Goal: Task Accomplishment & Management: Use online tool/utility

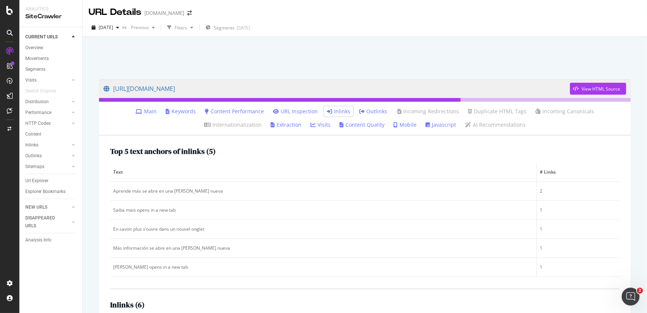
scroll to position [161, 0]
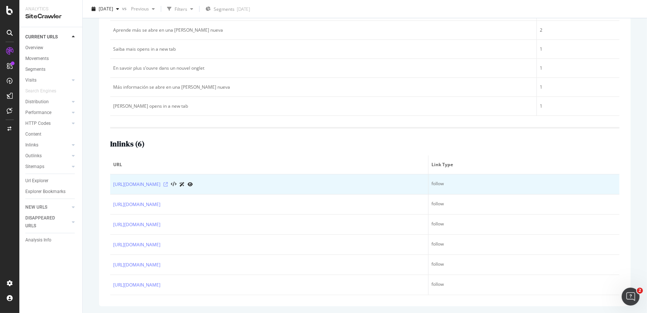
click at [168, 185] on icon at bounding box center [166, 184] width 4 height 4
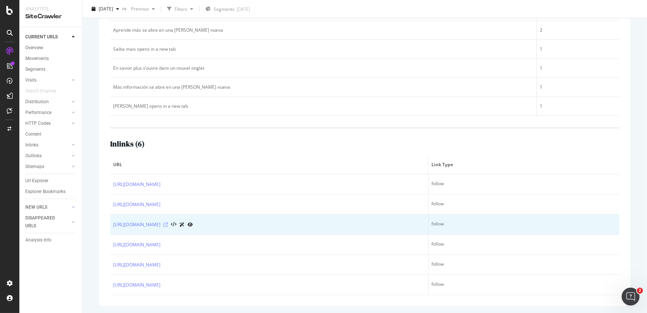
click at [168, 223] on icon at bounding box center [166, 224] width 4 height 4
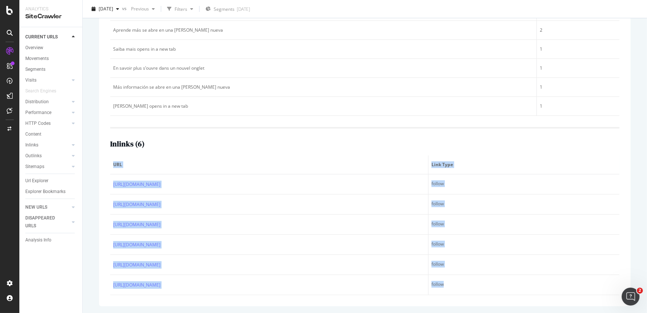
drag, startPoint x: 475, startPoint y: 292, endPoint x: 112, endPoint y: 173, distance: 382.0
click at [112, 173] on table "URL Link Type https://www.solventum.com/es-cl/home/medical/iv-site-management/i…" at bounding box center [365, 225] width 510 height 140
copy table "URL Link Type https://www.solventum.com/es-cl/home/medical/iv-site-management/i…"
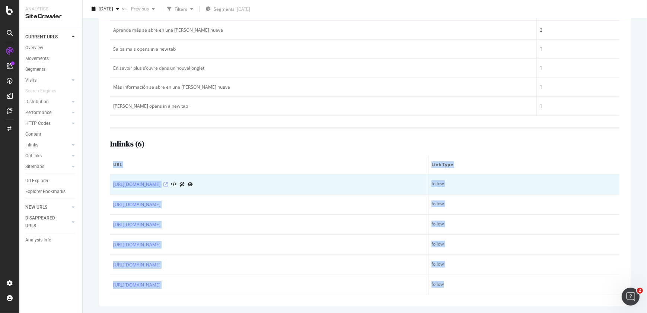
click at [168, 184] on icon at bounding box center [166, 184] width 4 height 4
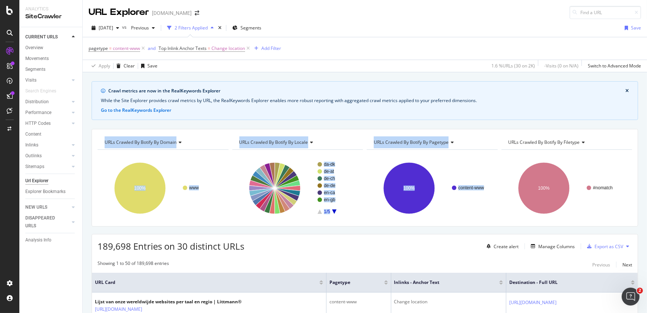
scroll to position [8, 0]
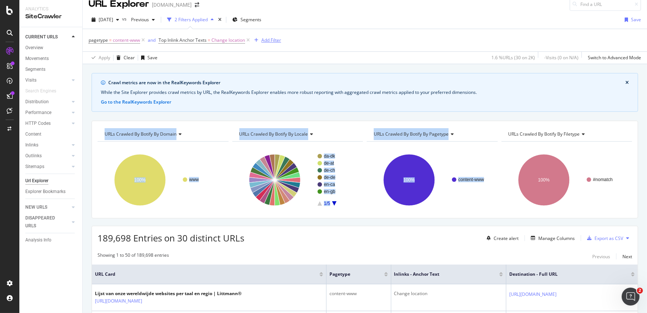
click at [258, 40] on icon "button" at bounding box center [256, 40] width 4 height 4
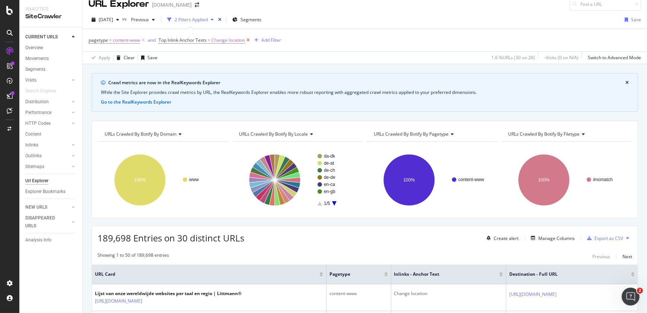
click at [248, 41] on icon at bounding box center [248, 40] width 6 height 7
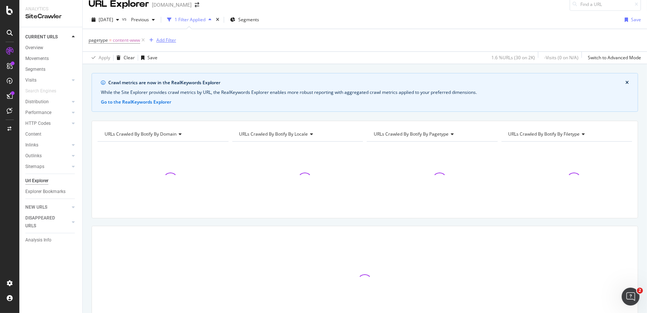
click at [169, 39] on div "Add Filter" at bounding box center [166, 40] width 20 height 6
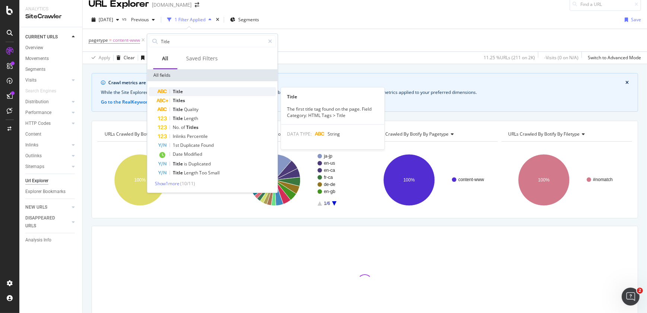
type input "Title"
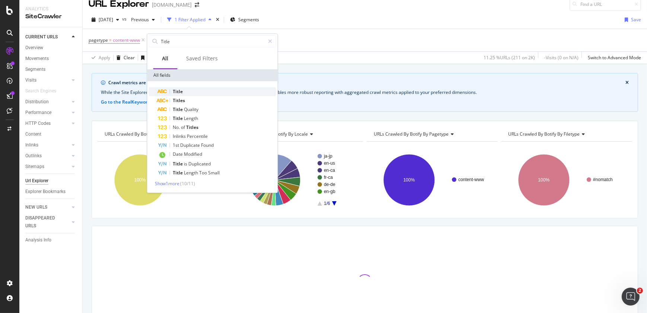
click at [186, 88] on div "Title" at bounding box center [217, 91] width 118 height 9
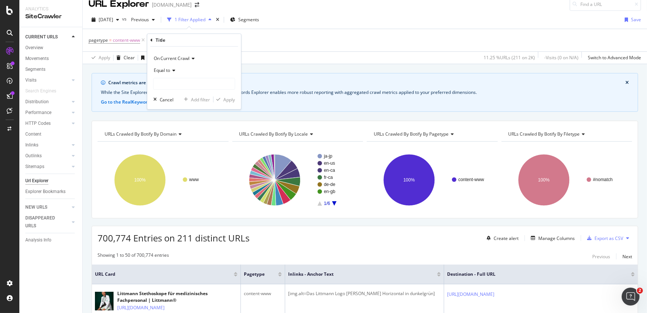
click at [165, 71] on span "Equal to" at bounding box center [162, 70] width 17 height 6
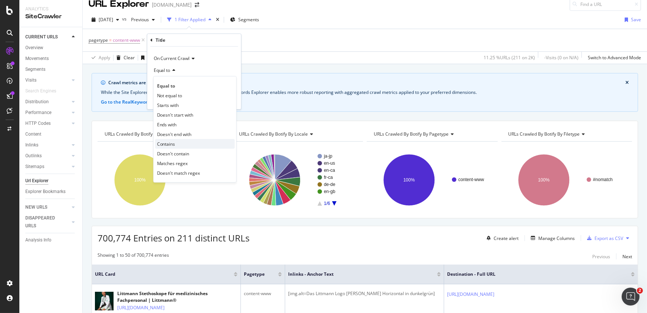
click at [177, 147] on div "Contains" at bounding box center [195, 144] width 80 height 10
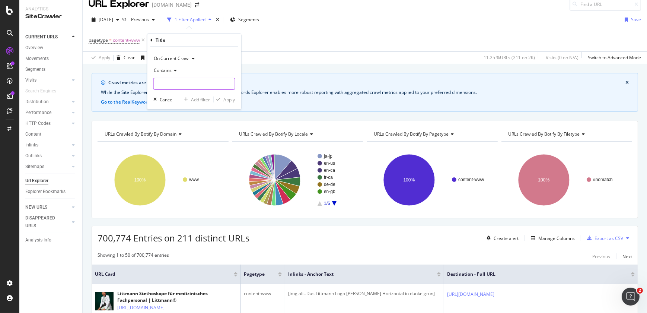
click at [168, 82] on input "text" at bounding box center [194, 84] width 81 height 12
type input "Remove"
click at [227, 99] on div "Apply" at bounding box center [230, 99] width 12 height 6
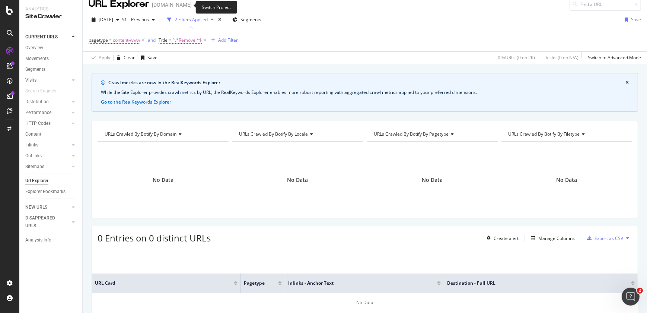
click at [195, 5] on icon "arrow-right-arrow-left" at bounding box center [197, 4] width 4 height 5
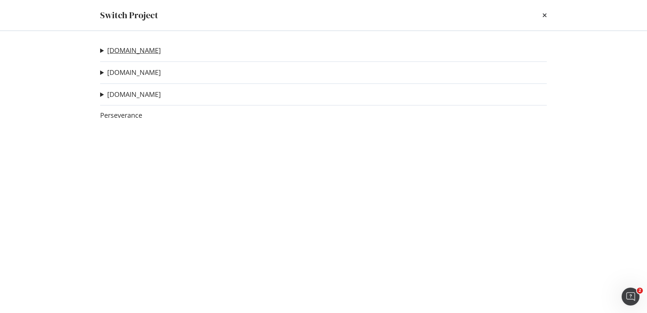
click at [137, 49] on link "solventum.com" at bounding box center [134, 51] width 54 height 8
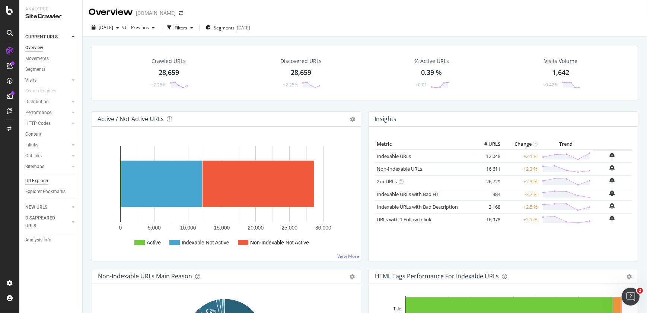
click at [44, 179] on div "Url Explorer" at bounding box center [36, 181] width 23 height 8
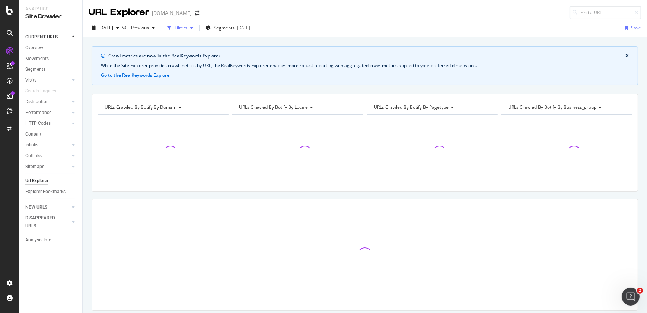
click at [187, 27] on div "Filters" at bounding box center [181, 28] width 13 height 6
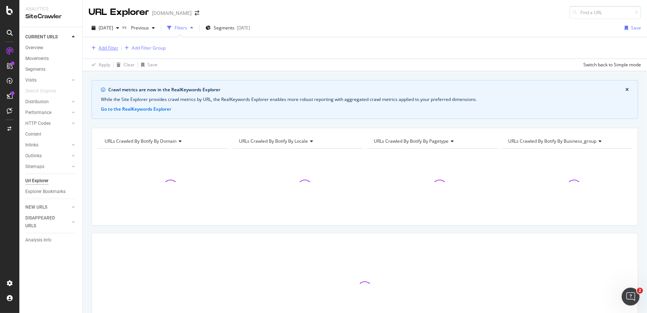
click at [112, 49] on div "Add Filter" at bounding box center [109, 48] width 20 height 6
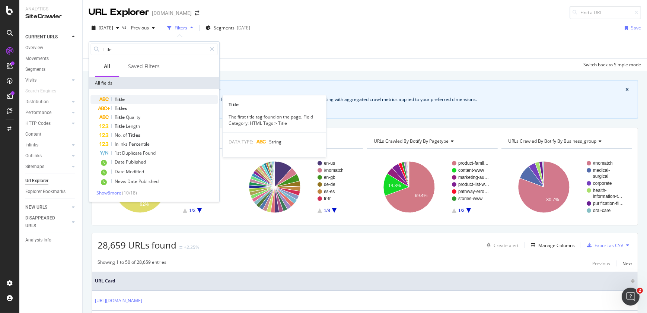
type input "Title"
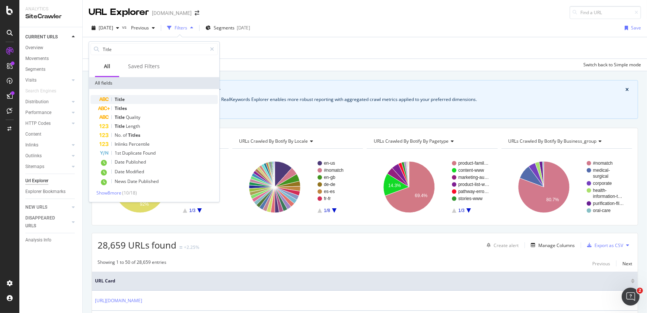
click at [133, 98] on div "Title" at bounding box center [158, 99] width 118 height 9
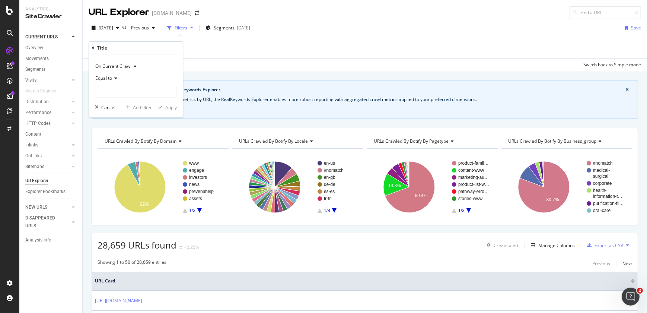
click at [110, 77] on span "Equal to" at bounding box center [103, 78] width 17 height 6
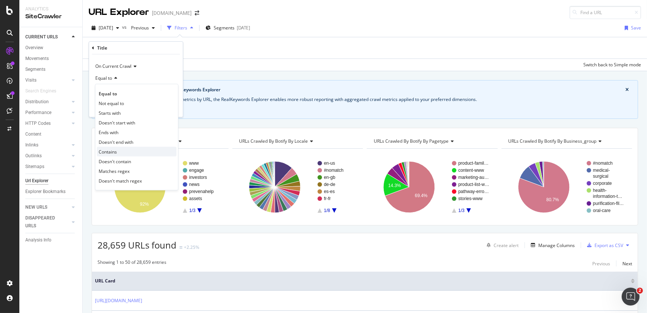
click at [116, 150] on span "Contains" at bounding box center [108, 151] width 18 height 6
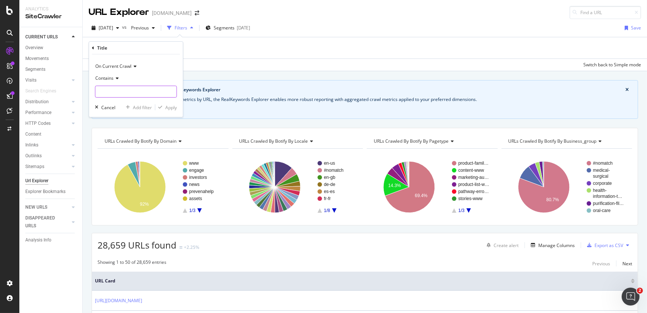
click at [115, 92] on input "text" at bounding box center [135, 92] width 81 height 12
type input "Remove"
click at [171, 109] on div "Apply" at bounding box center [171, 107] width 12 height 6
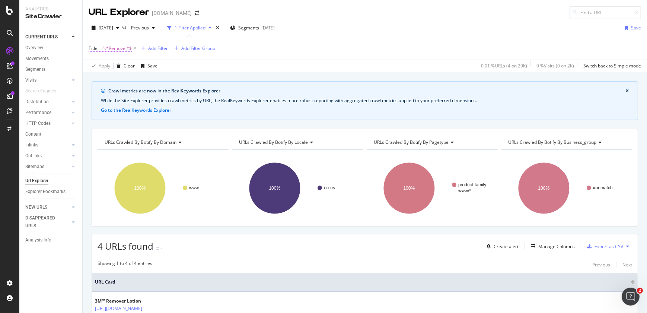
click at [121, 50] on span "^.*Remove.*$" at bounding box center [116, 48] width 29 height 10
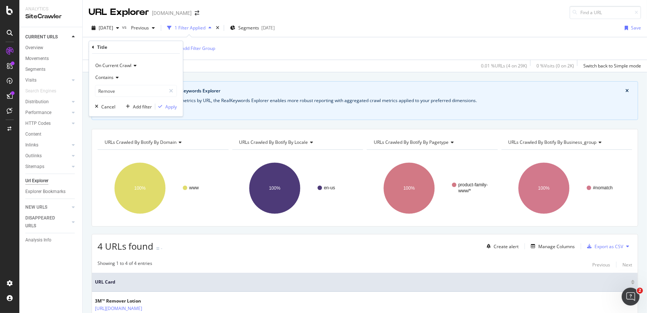
click at [114, 78] on icon at bounding box center [116, 77] width 5 height 4
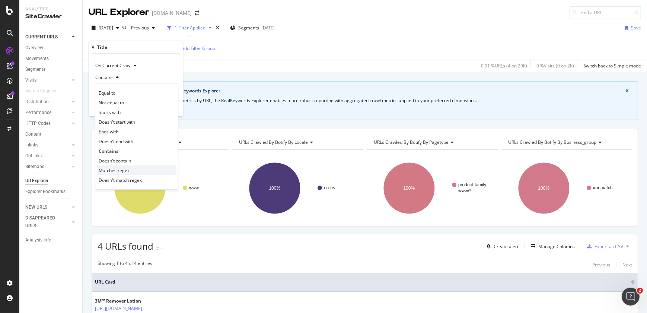
click at [117, 173] on span "Matches regex" at bounding box center [114, 170] width 31 height 6
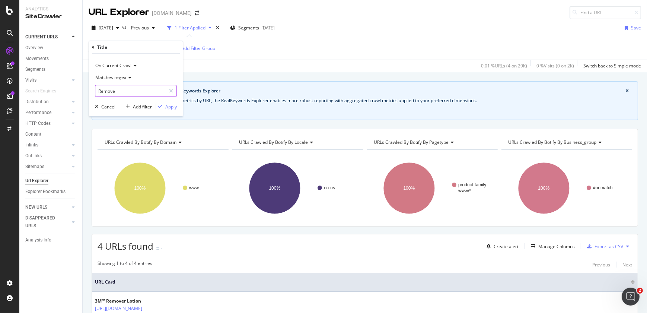
click at [122, 94] on input "Remove" at bounding box center [130, 91] width 70 height 12
type input "[R|r][E|e][M|m][O|o][V|v][E|e]"
click at [167, 105] on div "Apply" at bounding box center [171, 107] width 12 height 6
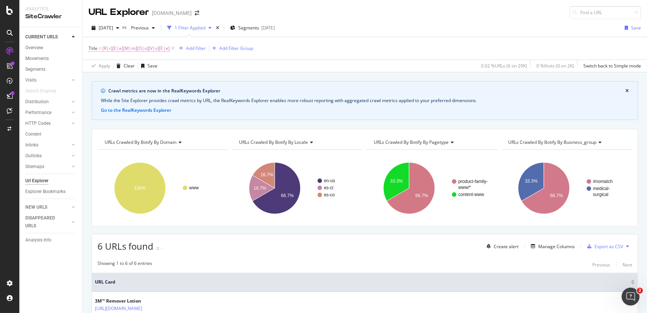
click at [156, 49] on span "[R|r][E|e][M|m][O|o][V|v][E|e]" at bounding box center [135, 48] width 67 height 10
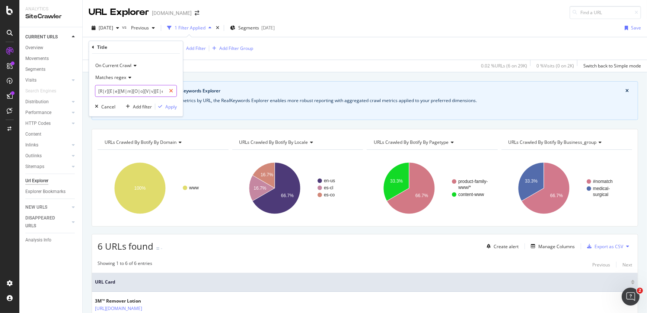
scroll to position [0, 1]
drag, startPoint x: 160, startPoint y: 93, endPoint x: 176, endPoint y: 92, distance: 16.5
click at [176, 92] on div "[R|r][E|e][M|m][O|o][V|v][E|e]" at bounding box center [136, 91] width 82 height 12
click at [165, 91] on input "[R|r][E|e][M|m][O|o][V|v][E|e]" at bounding box center [130, 91] width 70 height 12
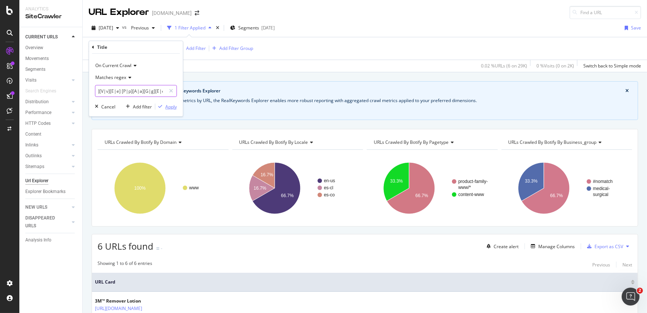
type input "[R|r][E|e][M|m][O|o][V|v][E|e] [P|p][A|a][G|g][E|e]"
click at [170, 107] on div "Apply" at bounding box center [171, 107] width 12 height 6
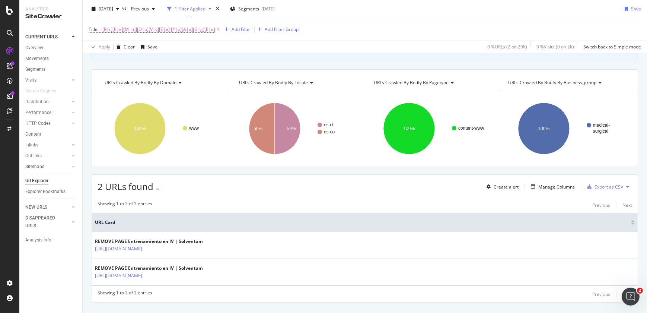
scroll to position [75, 0]
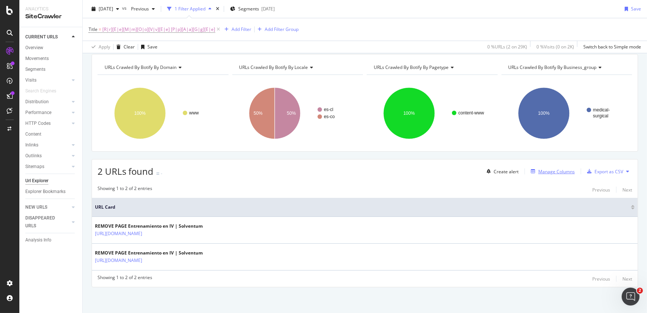
click at [540, 167] on div "Manage Columns" at bounding box center [551, 171] width 47 height 8
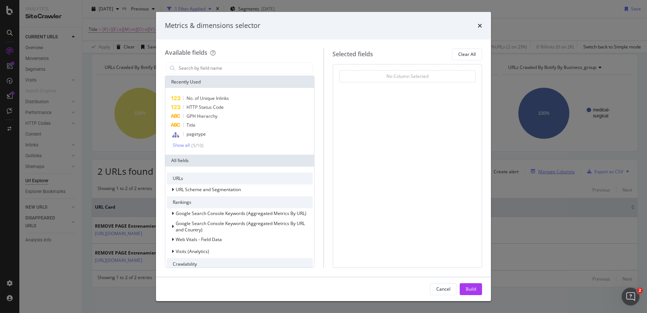
click at [540, 167] on div "Metrics & dimensions selector Available fields Recently Used No. of Unique Inli…" at bounding box center [323, 156] width 647 height 313
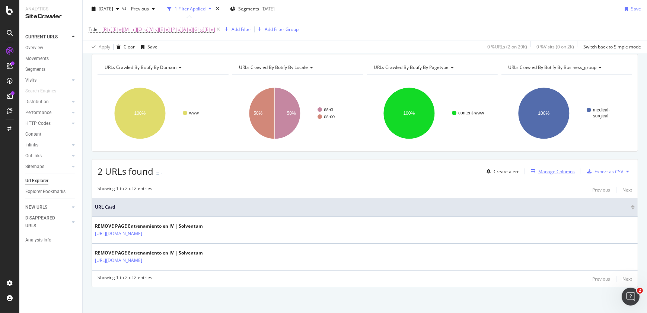
click at [542, 172] on div "Manage Columns" at bounding box center [557, 171] width 37 height 6
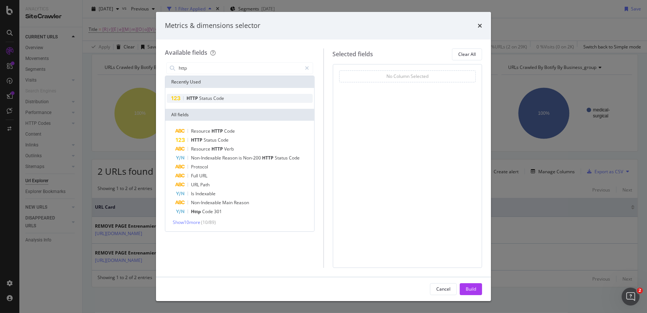
click at [233, 101] on div "HTTP Status Code" at bounding box center [240, 98] width 146 height 9
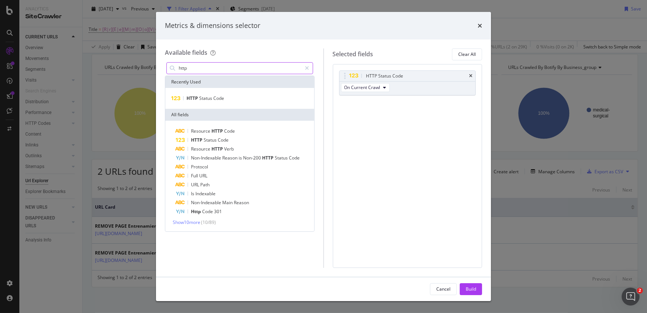
click at [194, 68] on input "http" at bounding box center [240, 68] width 124 height 11
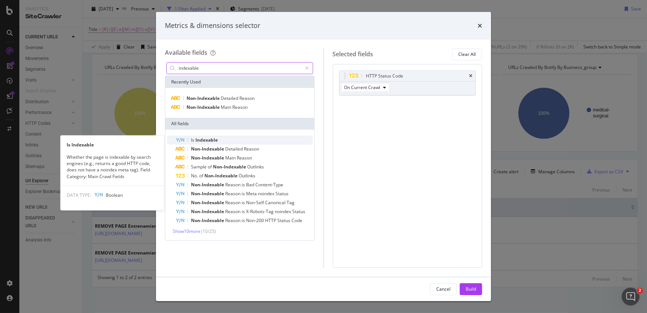
type input "indexable"
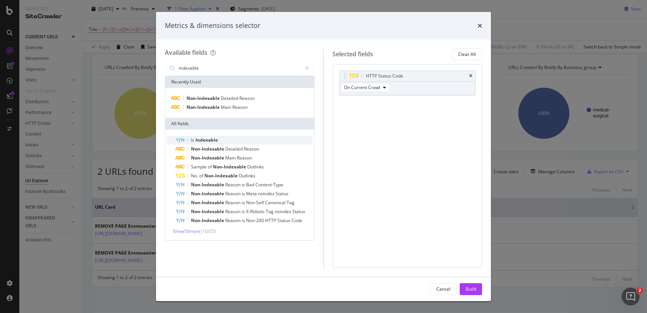
click at [210, 139] on span "Indexable" at bounding box center [207, 140] width 22 height 6
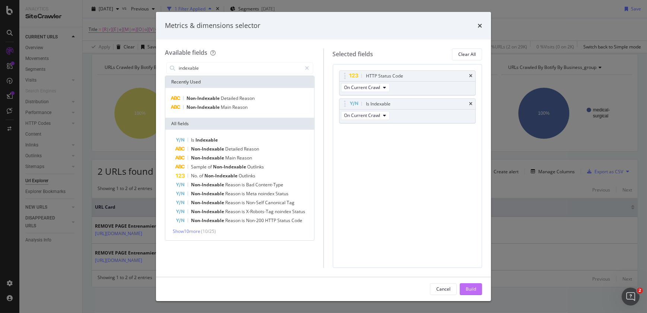
click at [471, 291] on div "Build" at bounding box center [471, 289] width 10 height 6
click at [471, 270] on div "URL Card REMOVE PAGE Entrenamiento en IV | Solventum https://www.solventum.com/…" at bounding box center [365, 234] width 546 height 73
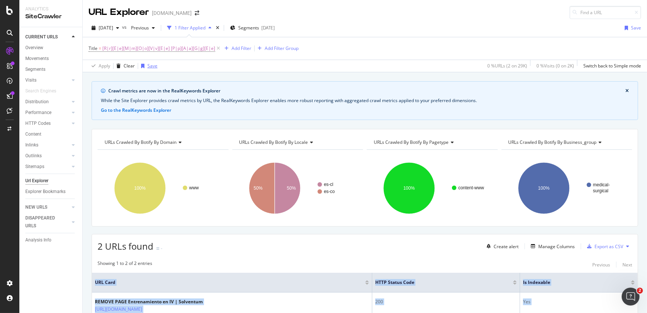
click at [153, 67] on div "Save" at bounding box center [152, 66] width 10 height 6
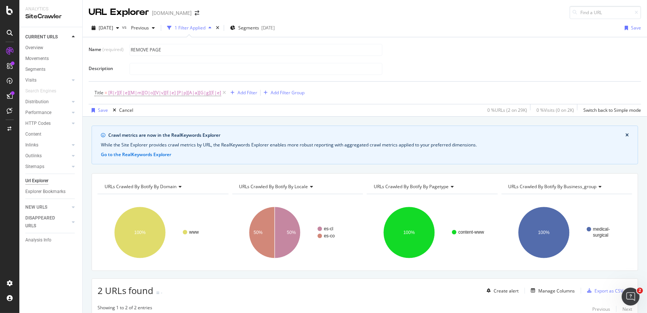
type input "REMOVE PAGE"
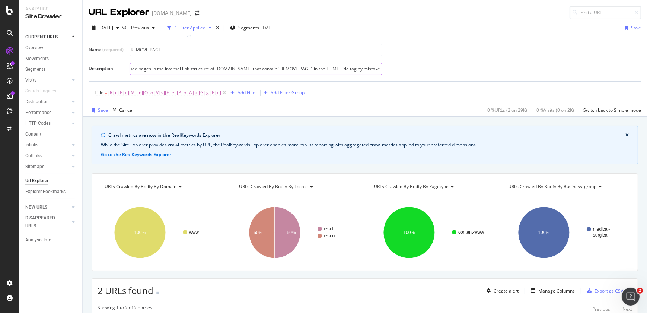
scroll to position [0, 62]
type input "Filter to find AEM published pages in the internal link structure of www.solven…"
click at [103, 110] on div "Save" at bounding box center [103, 110] width 10 height 6
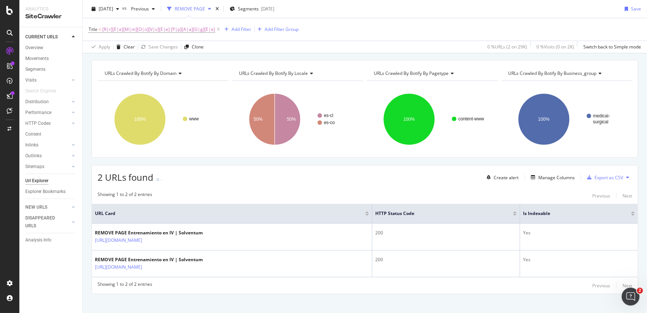
scroll to position [70, 0]
click at [595, 178] on div "Export as CSV" at bounding box center [609, 177] width 29 height 6
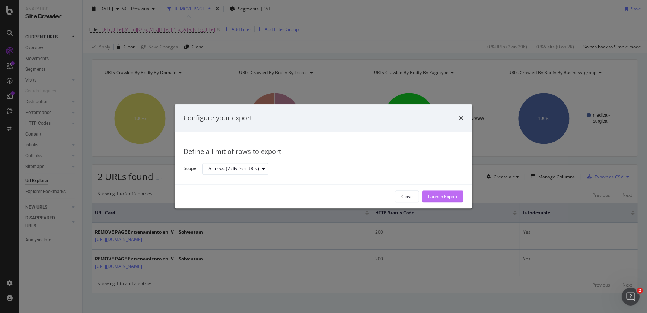
click at [448, 198] on div "Launch Export" at bounding box center [442, 196] width 29 height 6
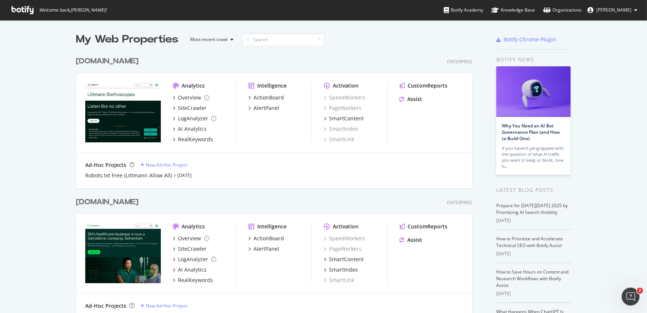
scroll to position [308, 637]
click at [121, 202] on div "[DOMAIN_NAME]" at bounding box center [107, 202] width 63 height 11
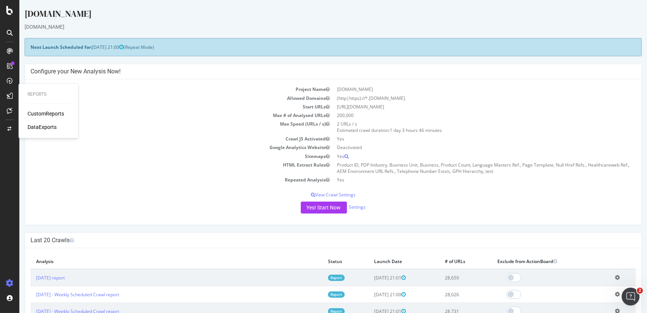
click at [37, 112] on div "CustomReports" at bounding box center [46, 113] width 37 height 7
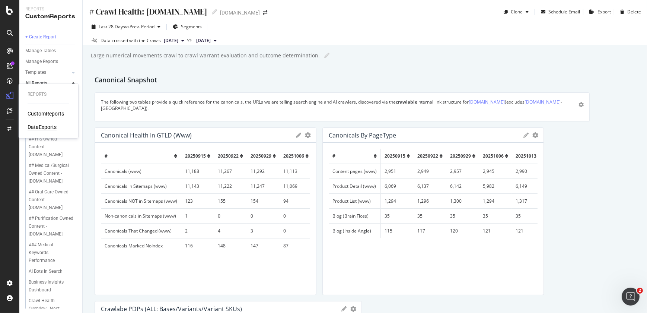
click at [37, 127] on div "DataExports" at bounding box center [42, 126] width 29 height 7
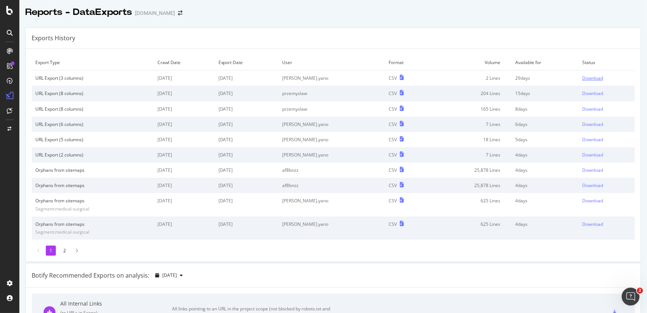
click at [585, 77] on div "Download" at bounding box center [593, 78] width 21 height 6
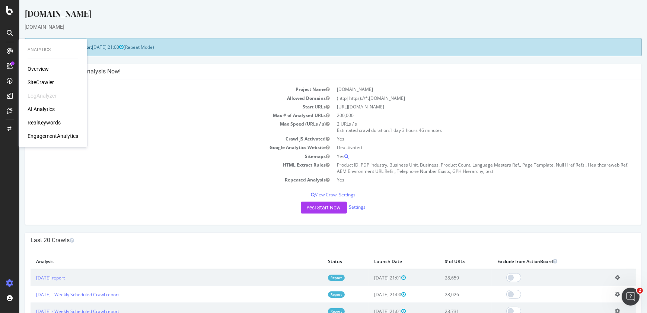
click at [32, 79] on div "SiteCrawler" at bounding box center [41, 82] width 26 height 7
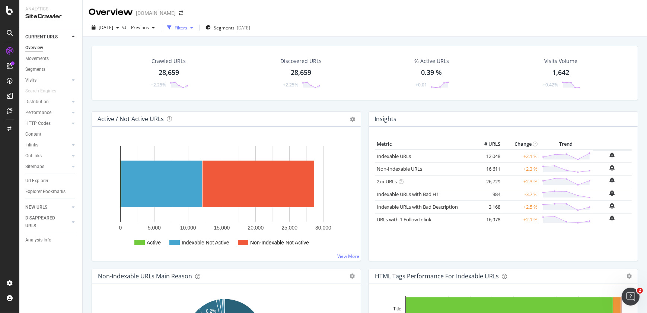
click at [196, 28] on div "button" at bounding box center [191, 27] width 9 height 4
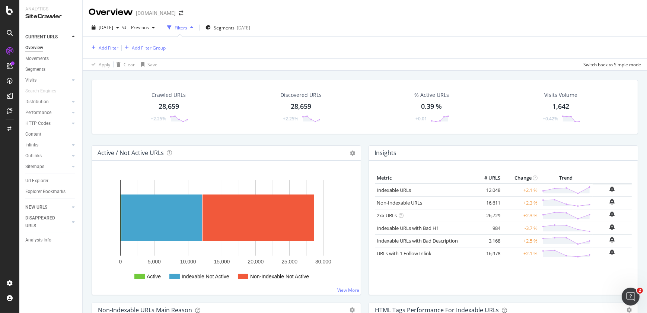
click at [107, 50] on div "Add Filter" at bounding box center [109, 48] width 20 height 6
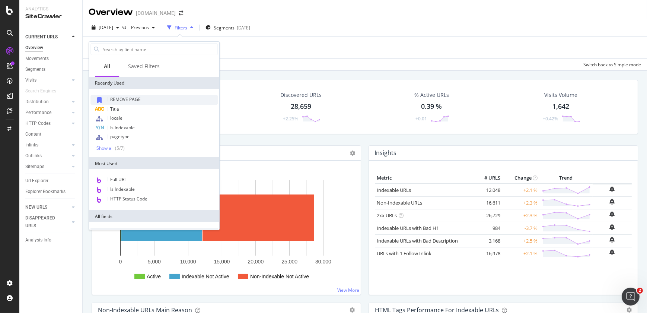
click at [131, 101] on span "REMOVE PAGE" at bounding box center [125, 99] width 31 height 6
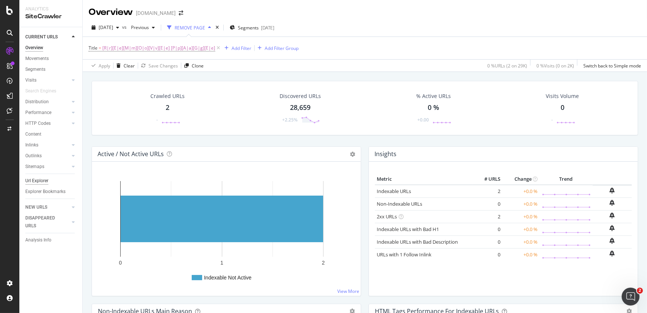
click at [42, 181] on div "Url Explorer" at bounding box center [36, 181] width 23 height 8
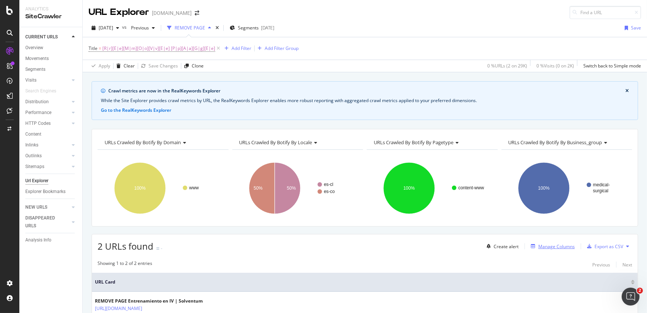
click at [553, 248] on div "Manage Columns" at bounding box center [557, 246] width 37 height 6
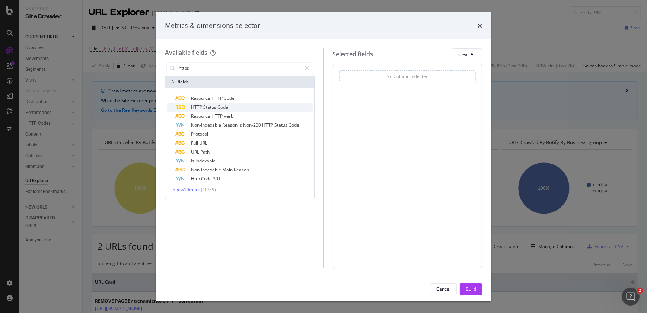
click at [232, 109] on div "HTTP Status Code" at bounding box center [244, 107] width 137 height 9
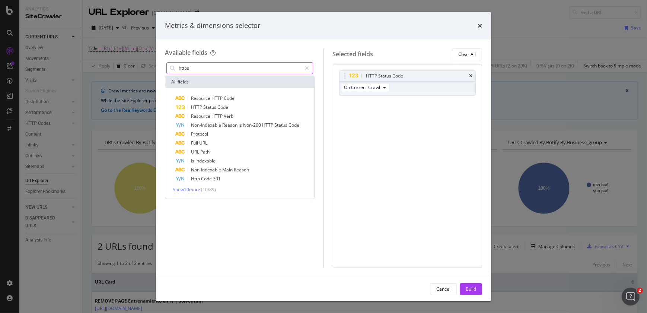
click at [197, 68] on input "https" at bounding box center [240, 68] width 124 height 11
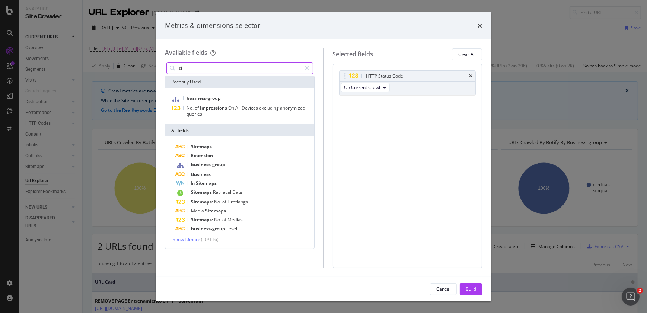
type input "s"
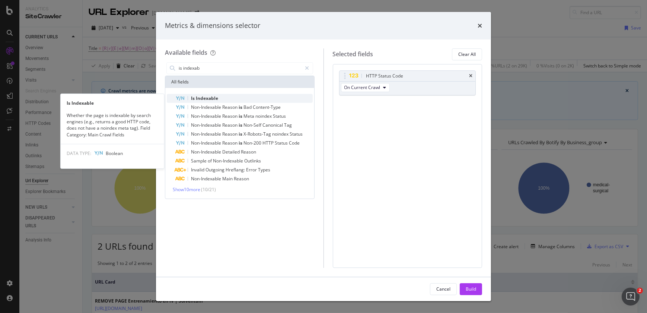
click at [204, 98] on span "Indexable" at bounding box center [207, 98] width 22 height 6
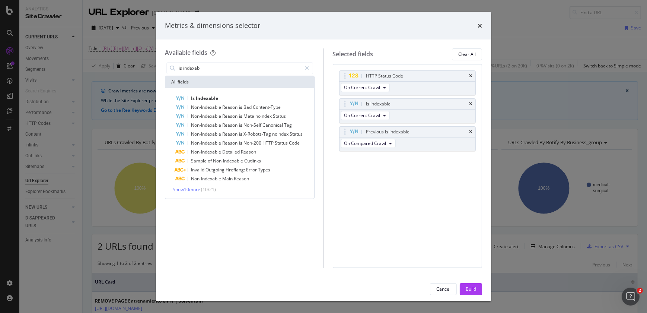
click at [204, 98] on span "Indexable" at bounding box center [207, 98] width 22 height 6
click at [470, 155] on div "Diff Is Indexable" at bounding box center [408, 160] width 136 height 10
click at [471, 133] on icon "times" at bounding box center [470, 132] width 3 height 4
click at [471, 133] on div "HTTP Status Code On Current Crawl Is Indexable On Current Crawl Diff Is Indexab…" at bounding box center [407, 118] width 137 height 97
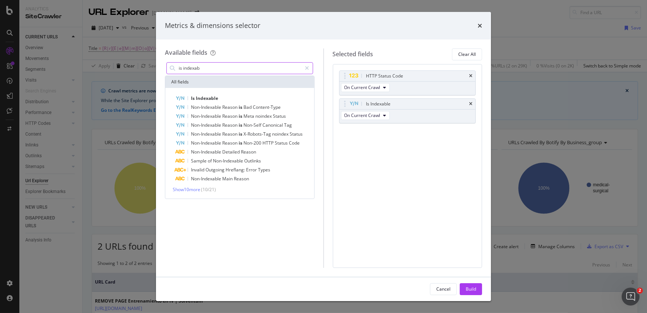
click at [202, 69] on input "is indexab" at bounding box center [240, 68] width 124 height 11
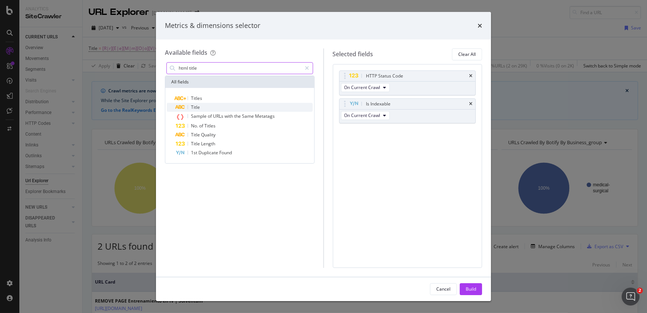
type input "html title"
click at [201, 105] on div "Title" at bounding box center [244, 107] width 137 height 9
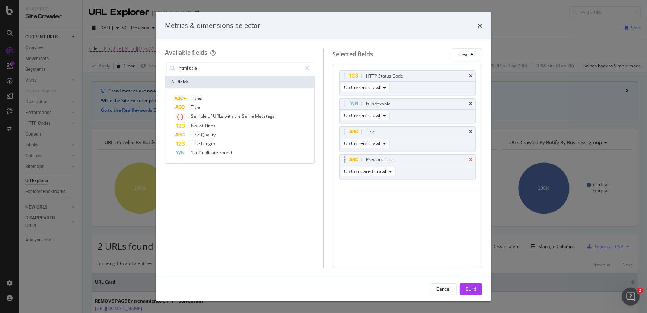
click at [470, 160] on icon "times" at bounding box center [470, 160] width 3 height 4
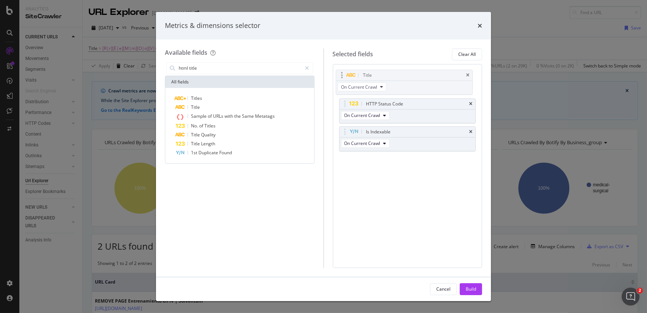
drag, startPoint x: 435, startPoint y: 132, endPoint x: 432, endPoint y: 76, distance: 56.3
click at [432, 76] on body "Analytics SiteCrawler CURRENT URLS Overview Movements Segments Visits Analysis …" at bounding box center [323, 156] width 647 height 313
click at [468, 284] on div "Build" at bounding box center [471, 288] width 10 height 11
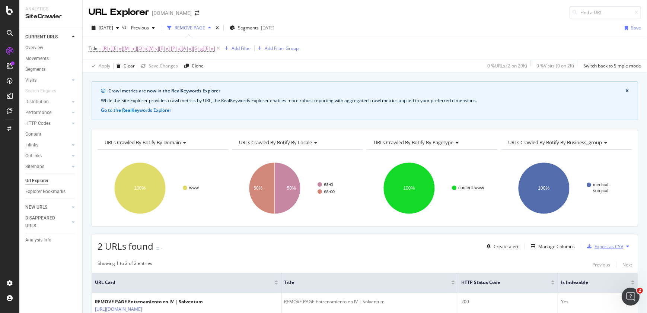
click at [595, 247] on div "Export as CSV" at bounding box center [609, 246] width 29 height 6
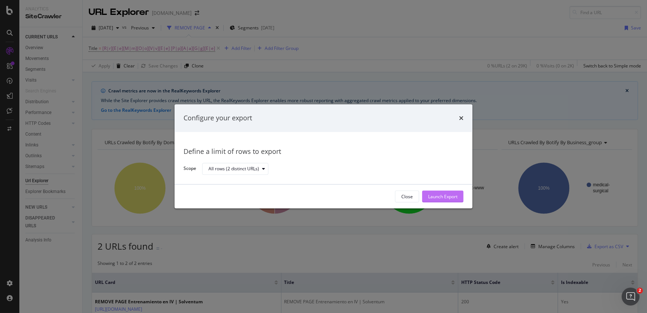
click at [453, 194] on div "Launch Export" at bounding box center [442, 196] width 29 height 6
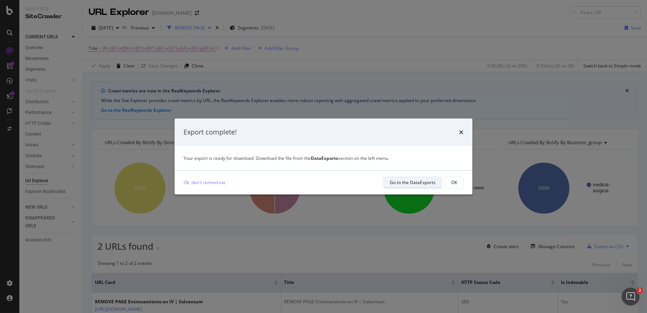
click at [438, 184] on button "Go to the DataExports" at bounding box center [413, 183] width 58 height 12
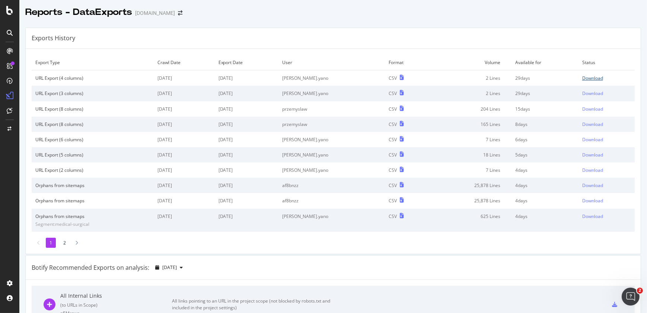
click at [586, 80] on div "Download" at bounding box center [593, 78] width 21 height 6
drag, startPoint x: 337, startPoint y: 182, endPoint x: 312, endPoint y: 187, distance: 25.1
click at [312, 187] on td "af8bnzz" at bounding box center [332, 185] width 107 height 15
copy td "af8bnzz"
click at [583, 79] on div "Download" at bounding box center [593, 78] width 21 height 6
